Goal: Task Accomplishment & Management: Manage account settings

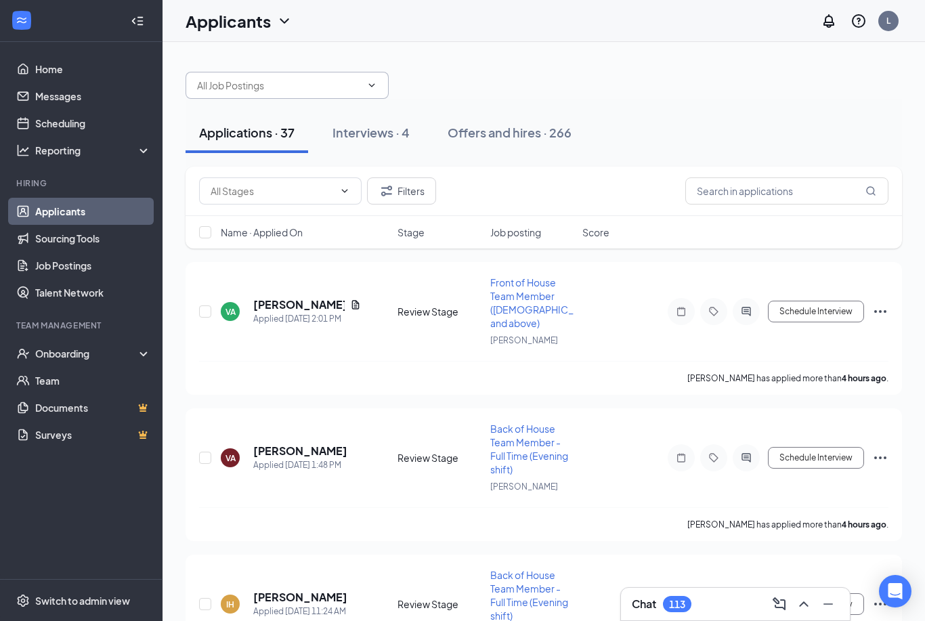
click at [354, 78] on input "text" at bounding box center [279, 85] width 164 height 15
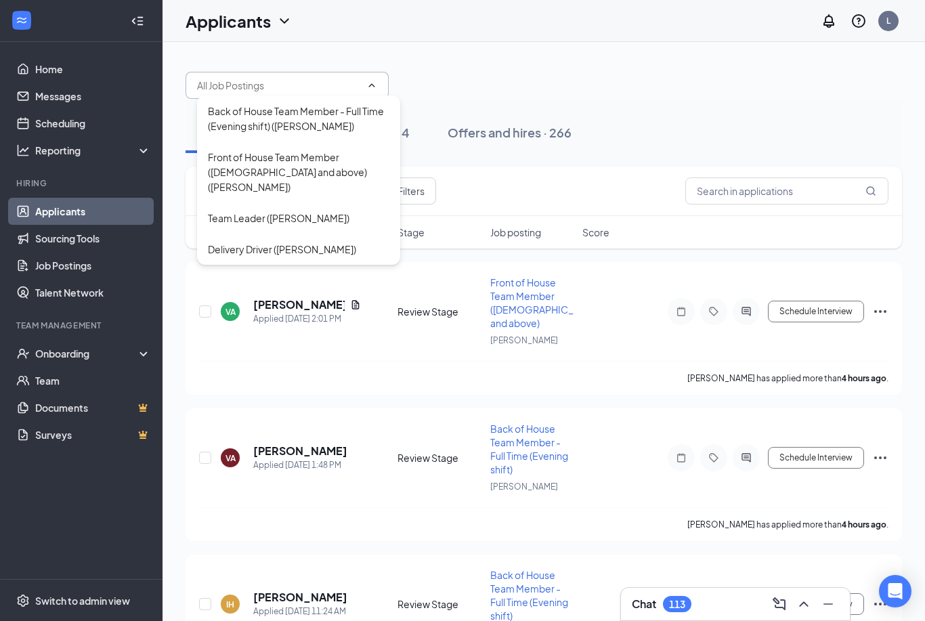
click at [360, 89] on input "text" at bounding box center [279, 85] width 164 height 15
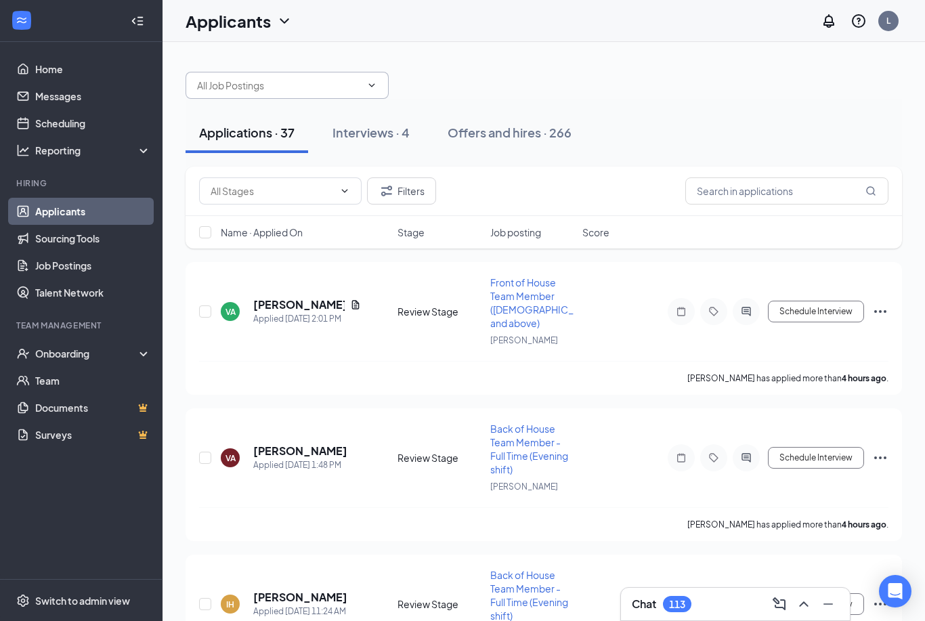
click at [360, 89] on input "text" at bounding box center [279, 85] width 164 height 15
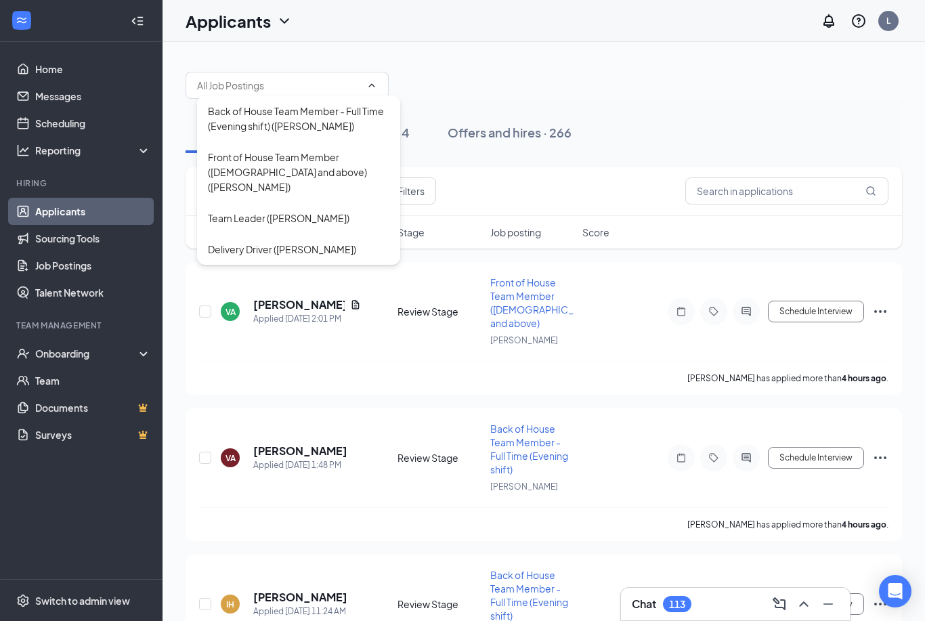
click at [278, 124] on div "Back of House Team Member - Full Time (Evening shift) ([PERSON_NAME])" at bounding box center [299, 119] width 182 height 30
type input "Back of House Team Member - Full Time (Evening shift) ([PERSON_NAME])"
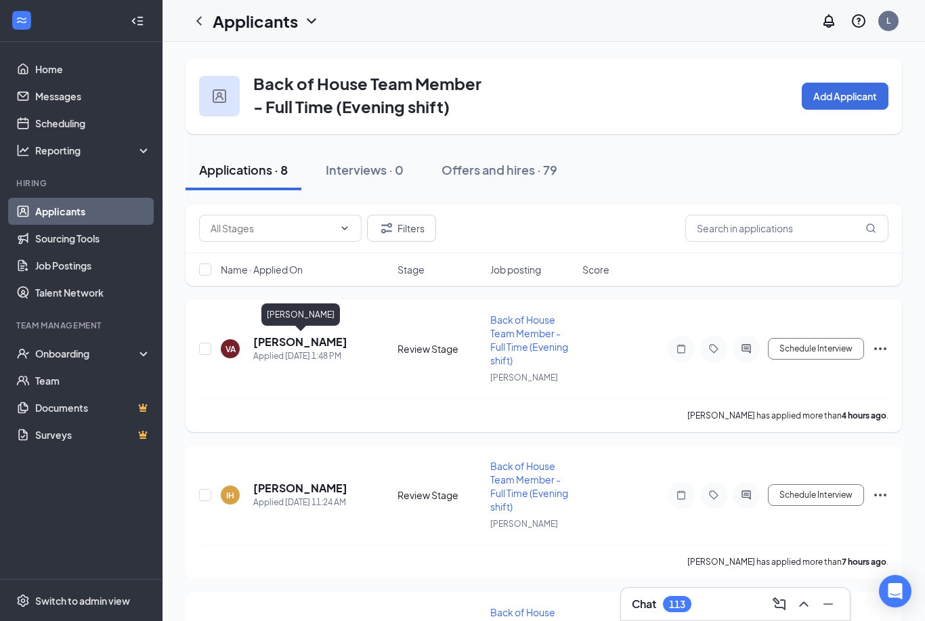
click at [308, 341] on h5 "[PERSON_NAME]" at bounding box center [300, 342] width 94 height 15
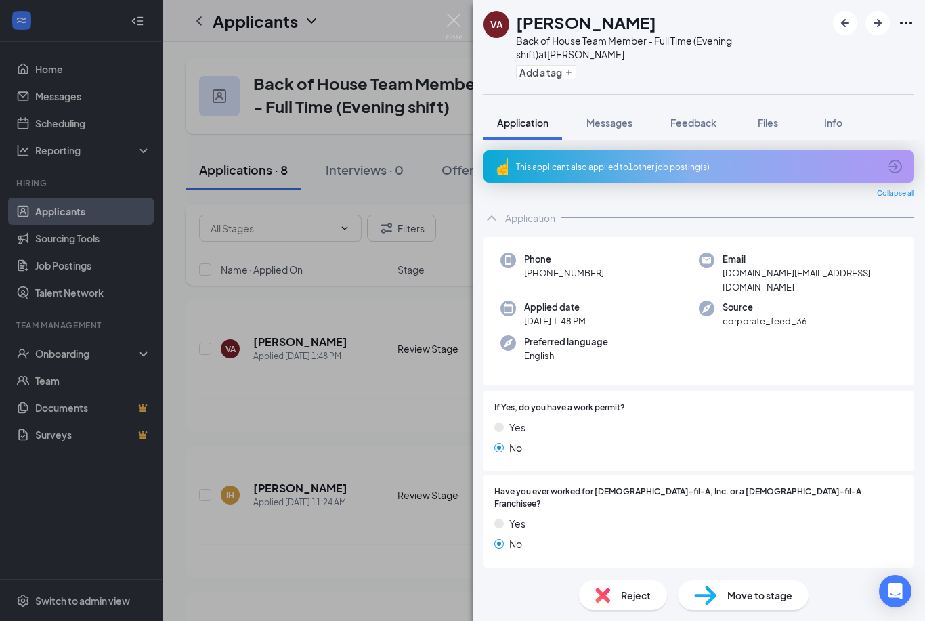
click at [359, 203] on div "VA [PERSON_NAME] Back of House Team Member - Full Time (Evening shift) at [PERS…" at bounding box center [462, 310] width 925 height 621
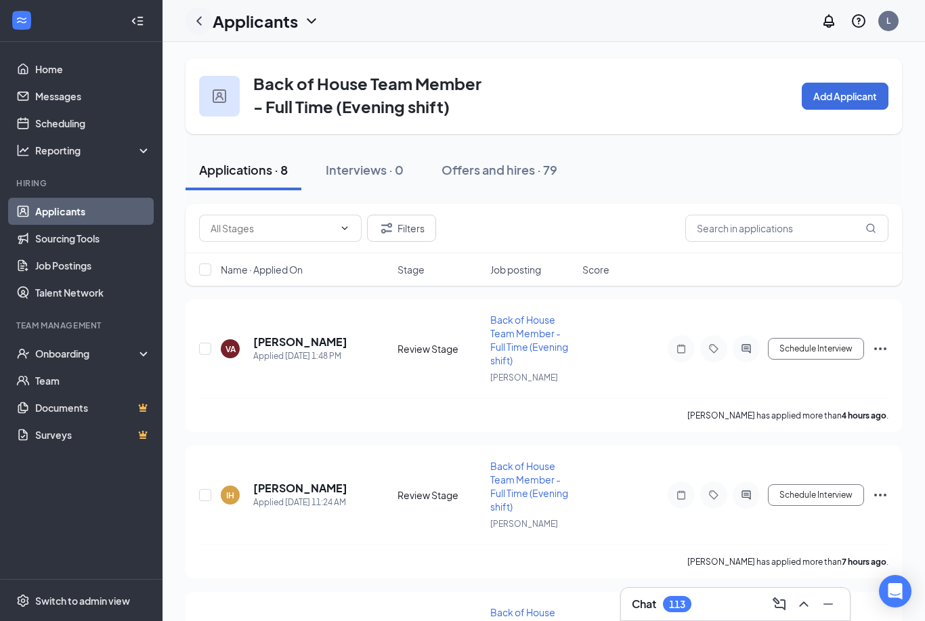
click at [201, 24] on icon "ChevronLeft" at bounding box center [198, 20] width 5 height 9
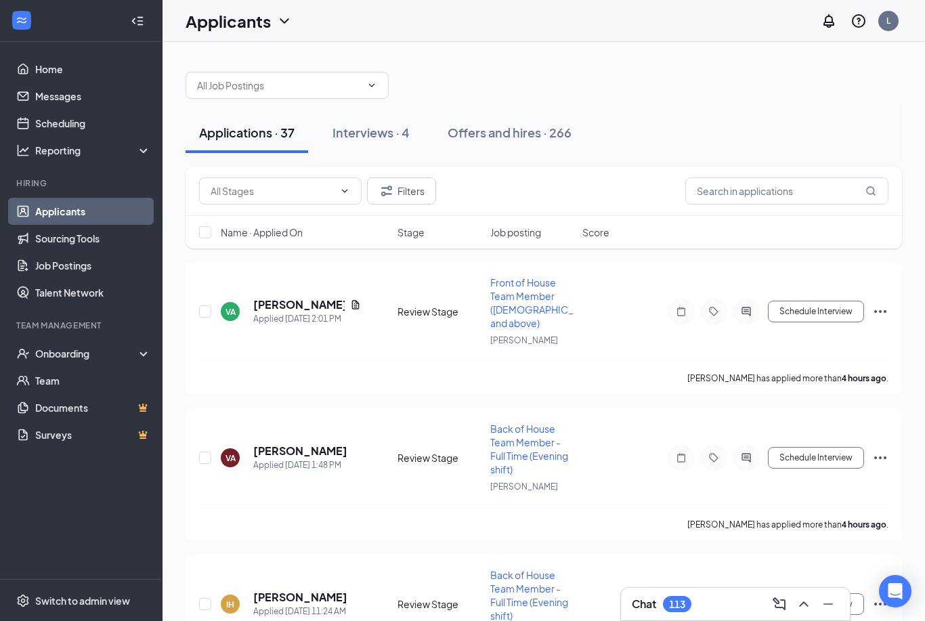
click at [332, 104] on div "Applications · 37 Interviews · 4 Offers and hires · 266" at bounding box center [544, 133] width 717 height 68
click at [341, 92] on input "text" at bounding box center [279, 85] width 164 height 15
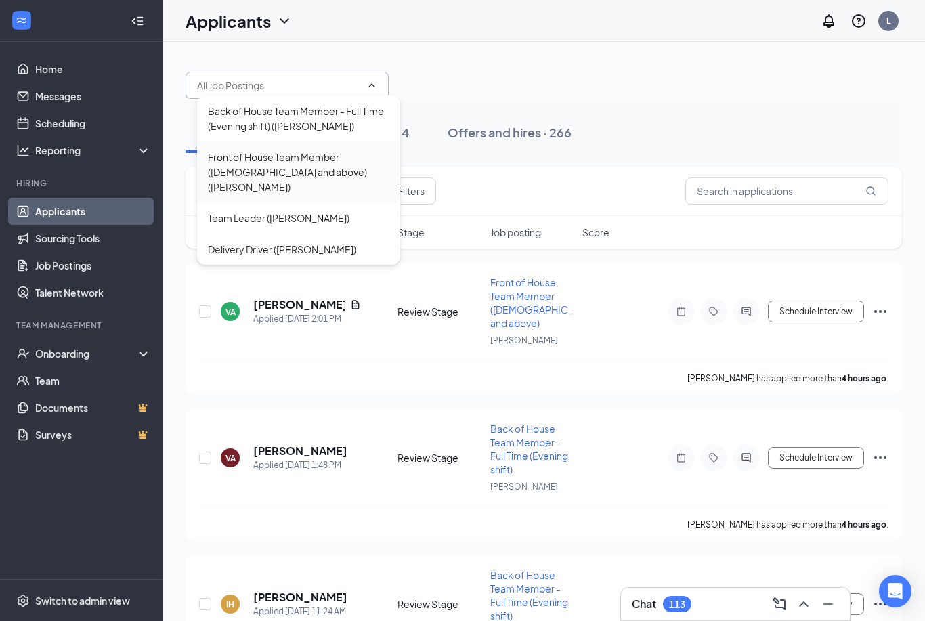
click at [278, 160] on div "Front of House Team Member ([DEMOGRAPHIC_DATA] and above) ([PERSON_NAME])" at bounding box center [299, 172] width 182 height 45
